Goal: Task Accomplishment & Management: Use online tool/utility

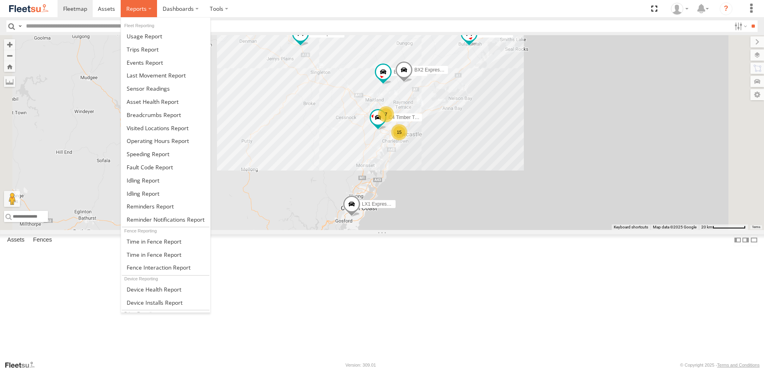
click at [133, 10] on span at bounding box center [136, 9] width 20 height 8
click at [138, 114] on span at bounding box center [154, 115] width 54 height 8
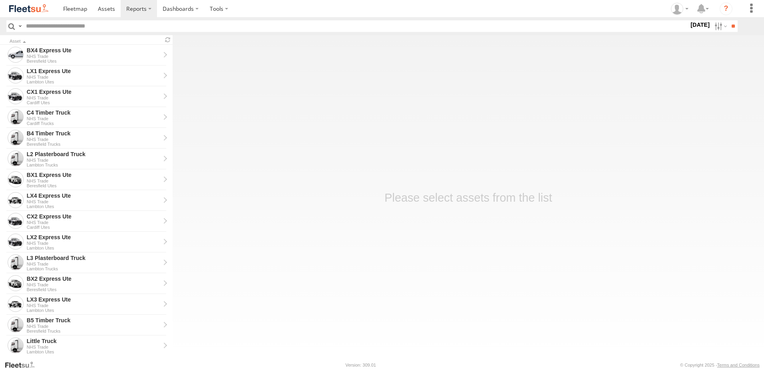
click at [693, 26] on label "[DATE]" at bounding box center [700, 24] width 22 height 9
click at [0, 0] on label at bounding box center [0, 0] width 0 height 0
click at [0, 0] on span "NHS_Beresfield" at bounding box center [0, 0] width 0 height 0
click at [0, 0] on span "NHS_Cardiff" at bounding box center [0, 0] width 0 height 0
click at [0, 0] on span "NHS_Lambton" at bounding box center [0, 0] width 0 height 0
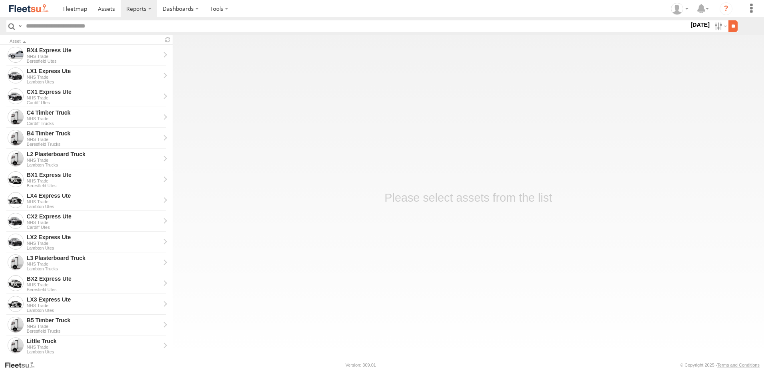
click at [734, 26] on input "**" at bounding box center [733, 26] width 9 height 12
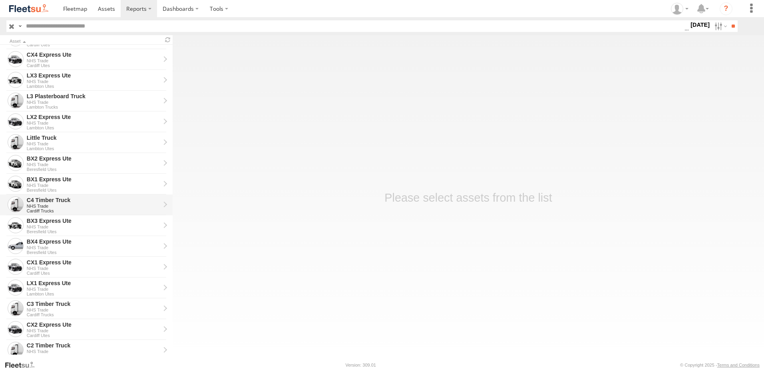
scroll to position [120, 0]
